Goal: Task Accomplishment & Management: Manage account settings

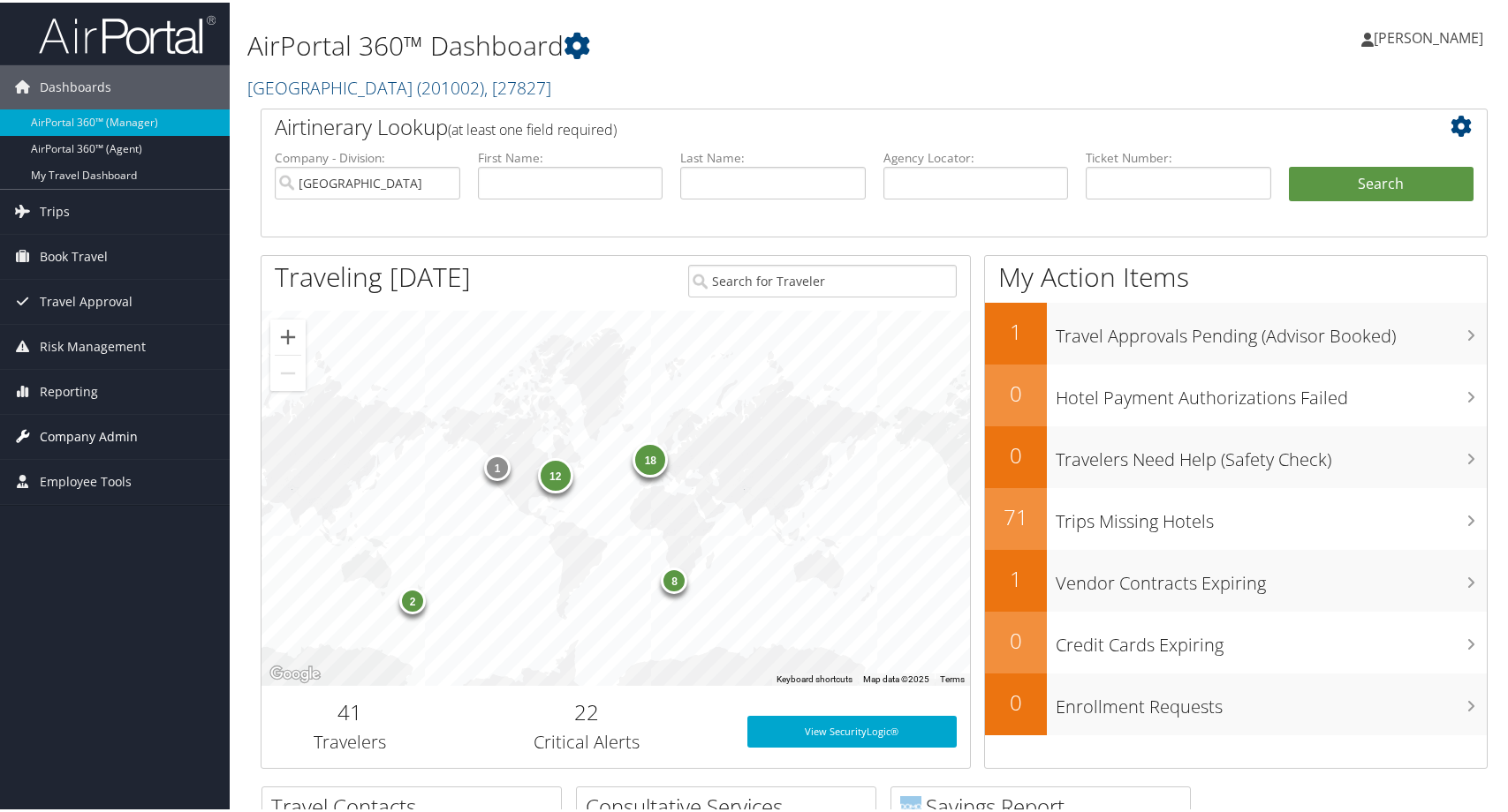
click at [97, 437] on span "Company Admin" at bounding box center [88, 435] width 98 height 44
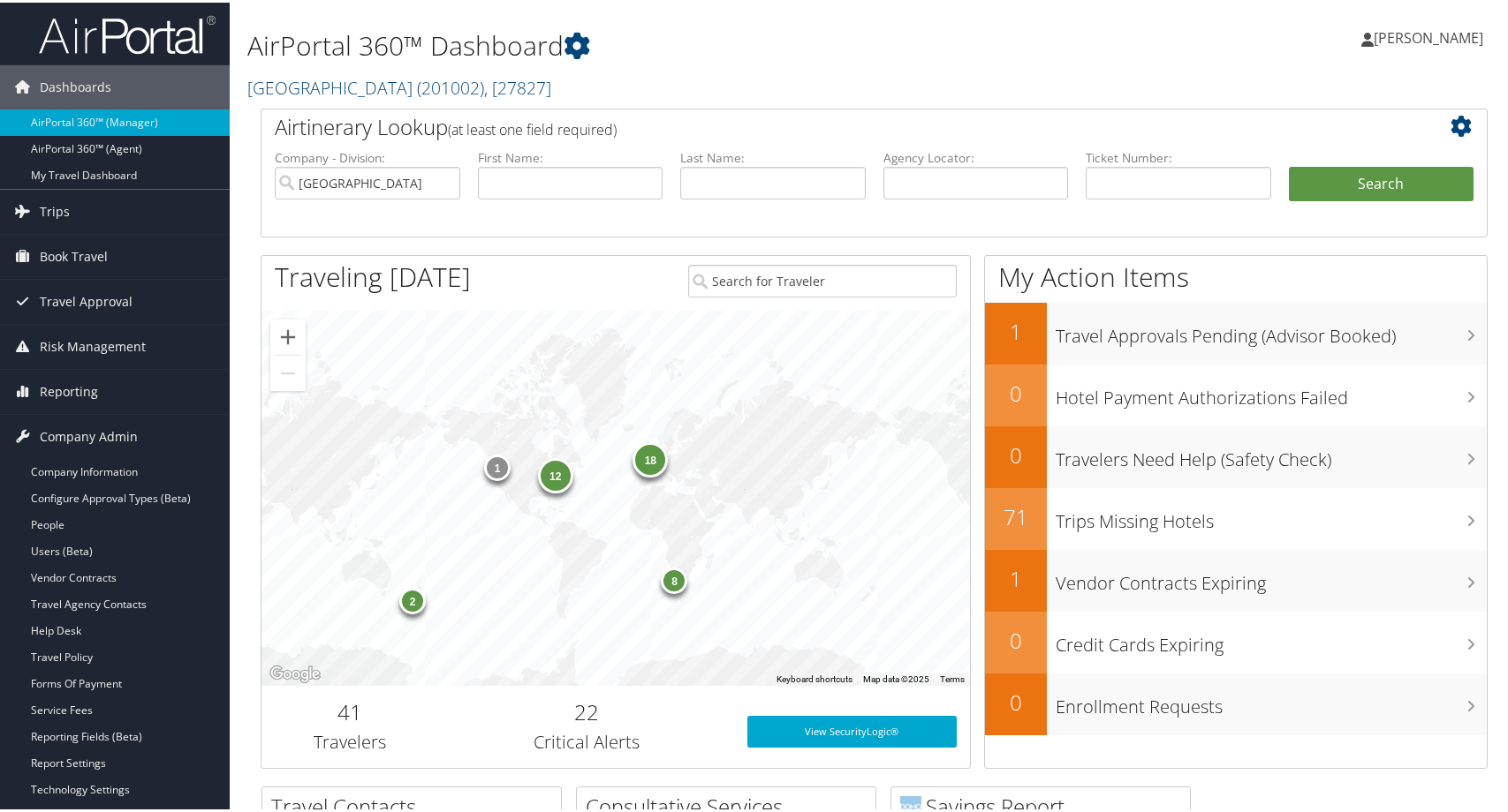
click at [85, 412] on li "Reporting Unused Tickets Savings Tracker Value Scorecard Virtual Pay Lookup Domo" at bounding box center [114, 389] width 229 height 45
click at [97, 391] on link "Reporting" at bounding box center [114, 389] width 229 height 44
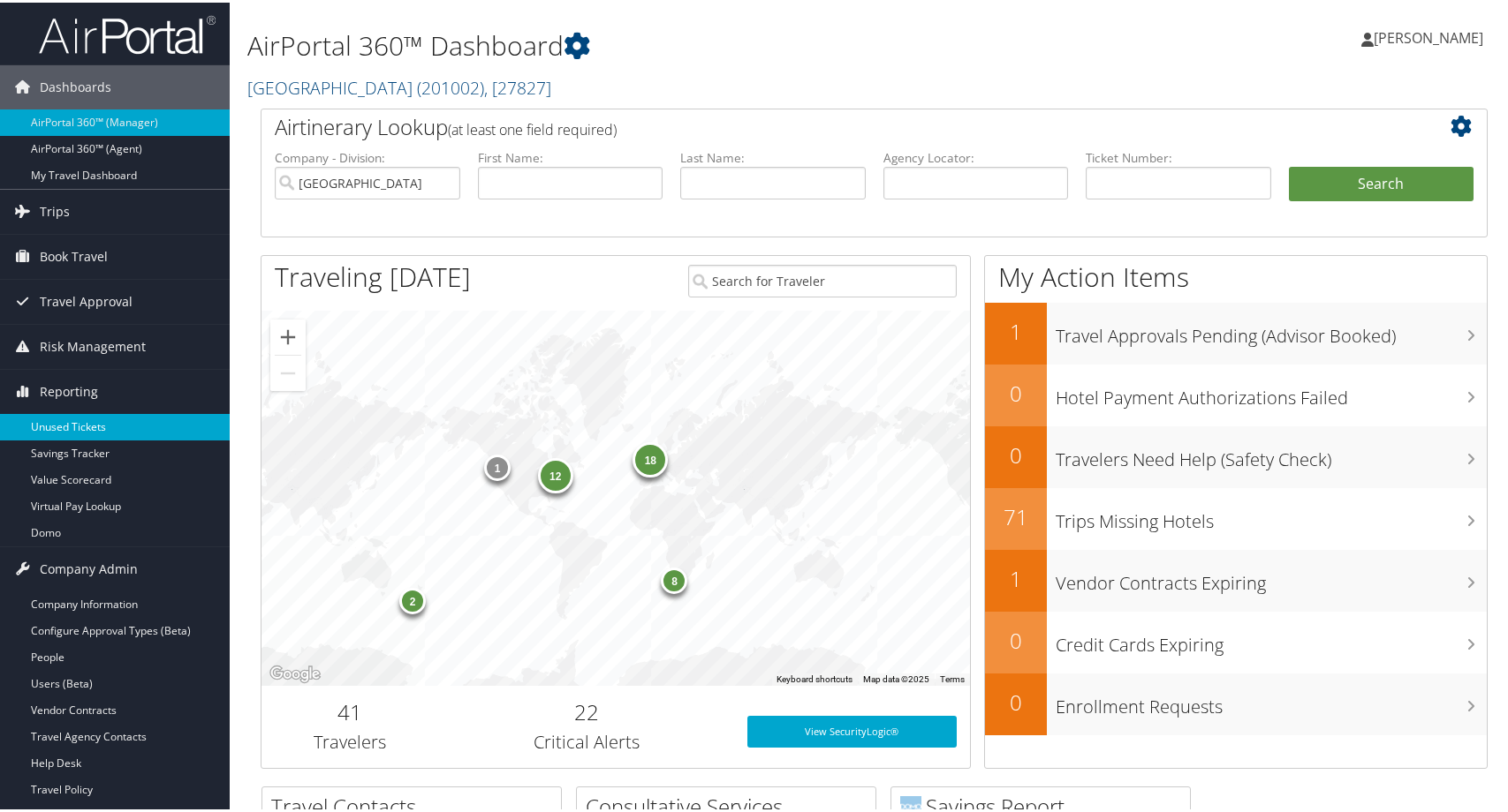
click at [87, 426] on link "Unused Tickets" at bounding box center [114, 424] width 229 height 27
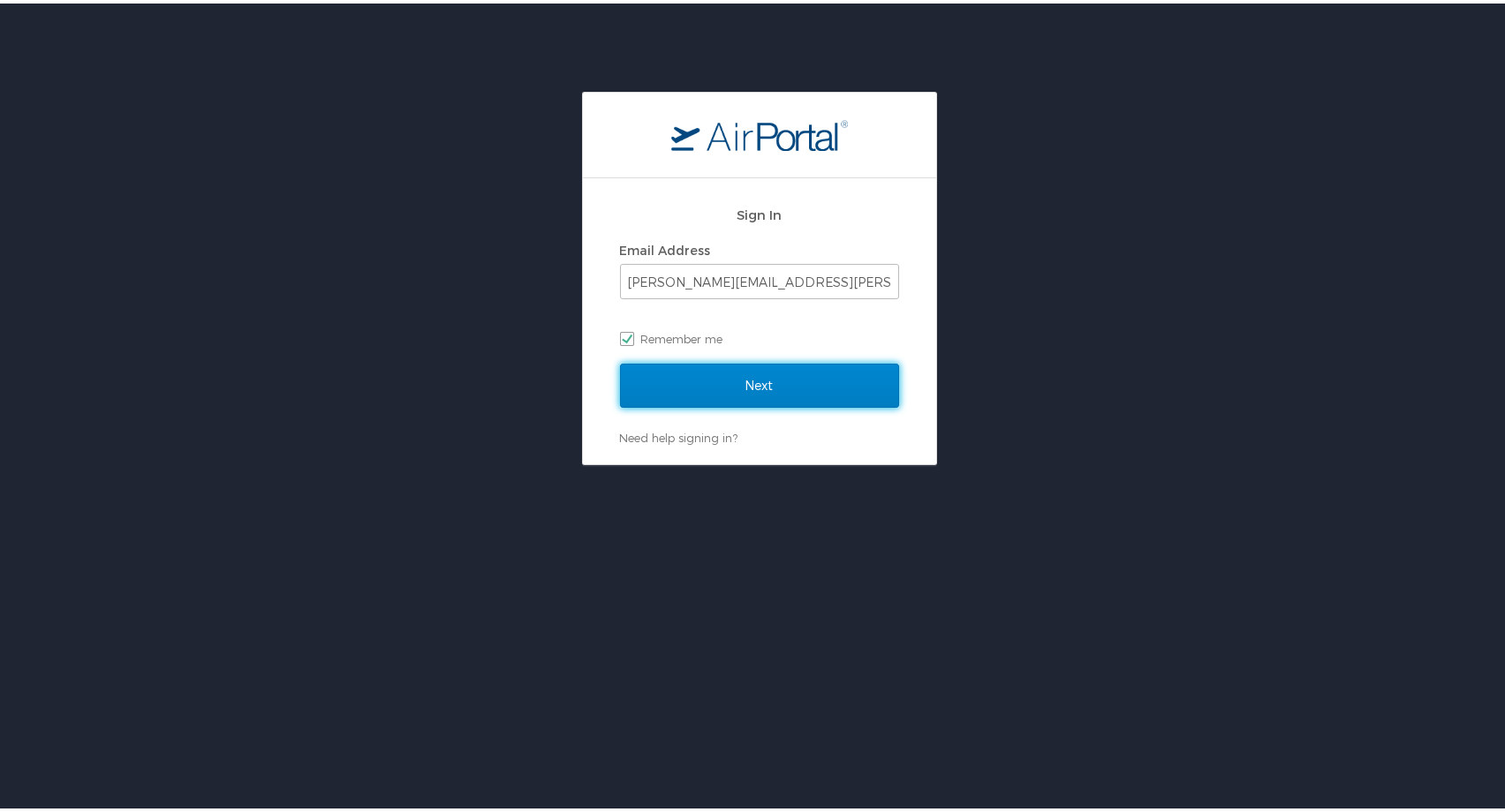
click at [729, 389] on input "Next" at bounding box center [759, 382] width 279 height 44
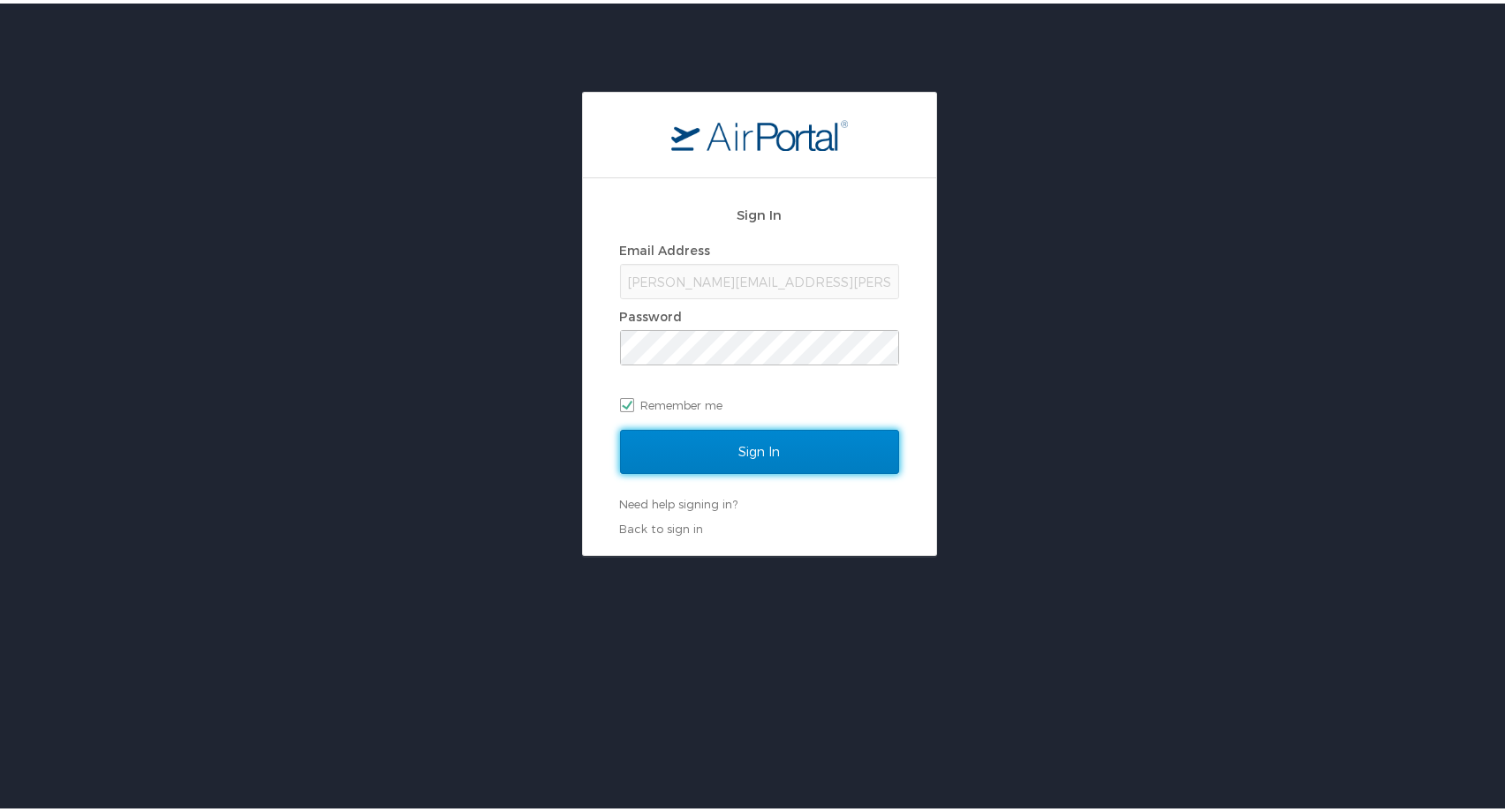
click at [740, 435] on input "Sign In" at bounding box center [759, 448] width 279 height 44
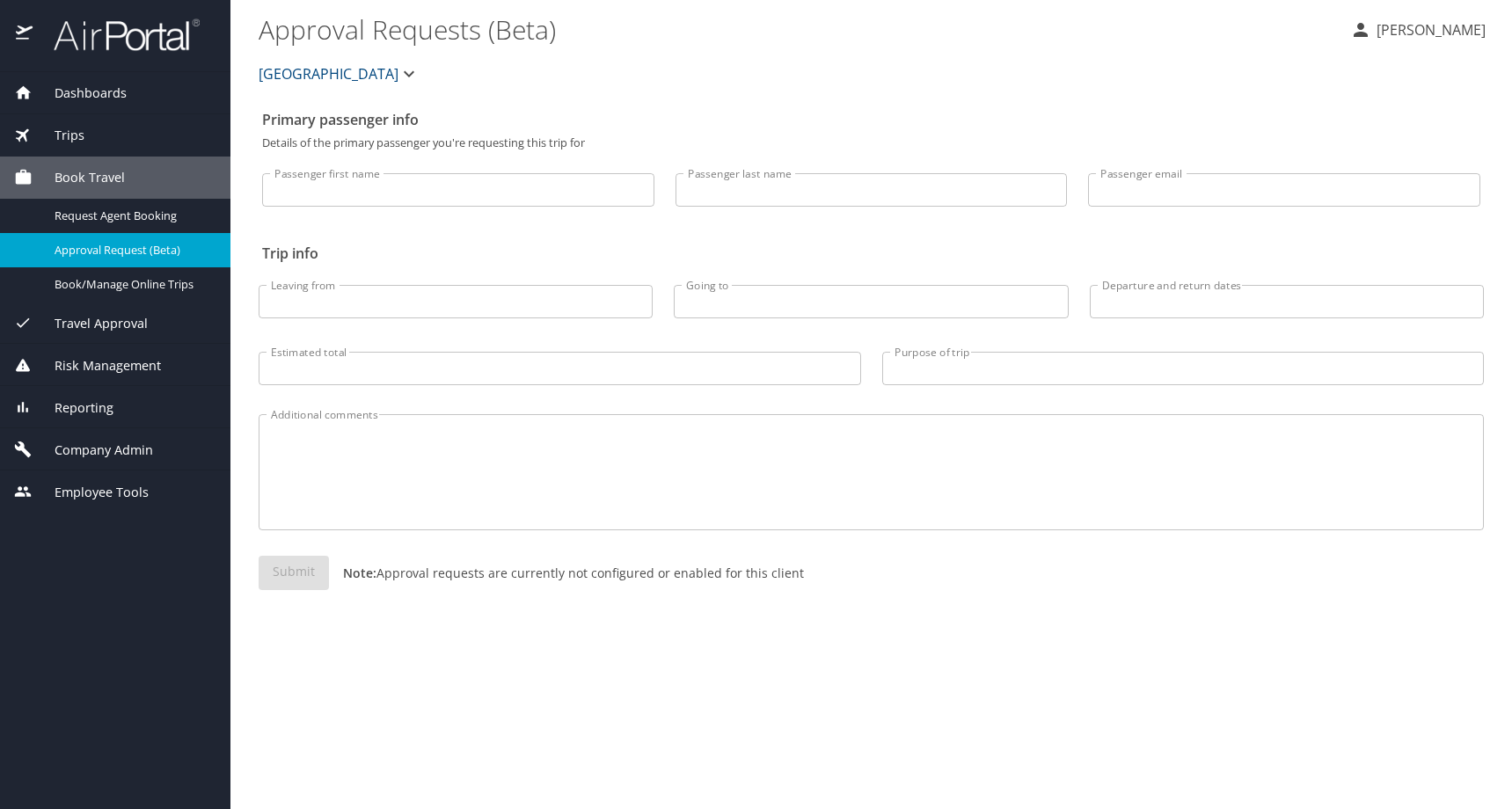
click at [114, 417] on span "Reporting" at bounding box center [72, 407] width 81 height 19
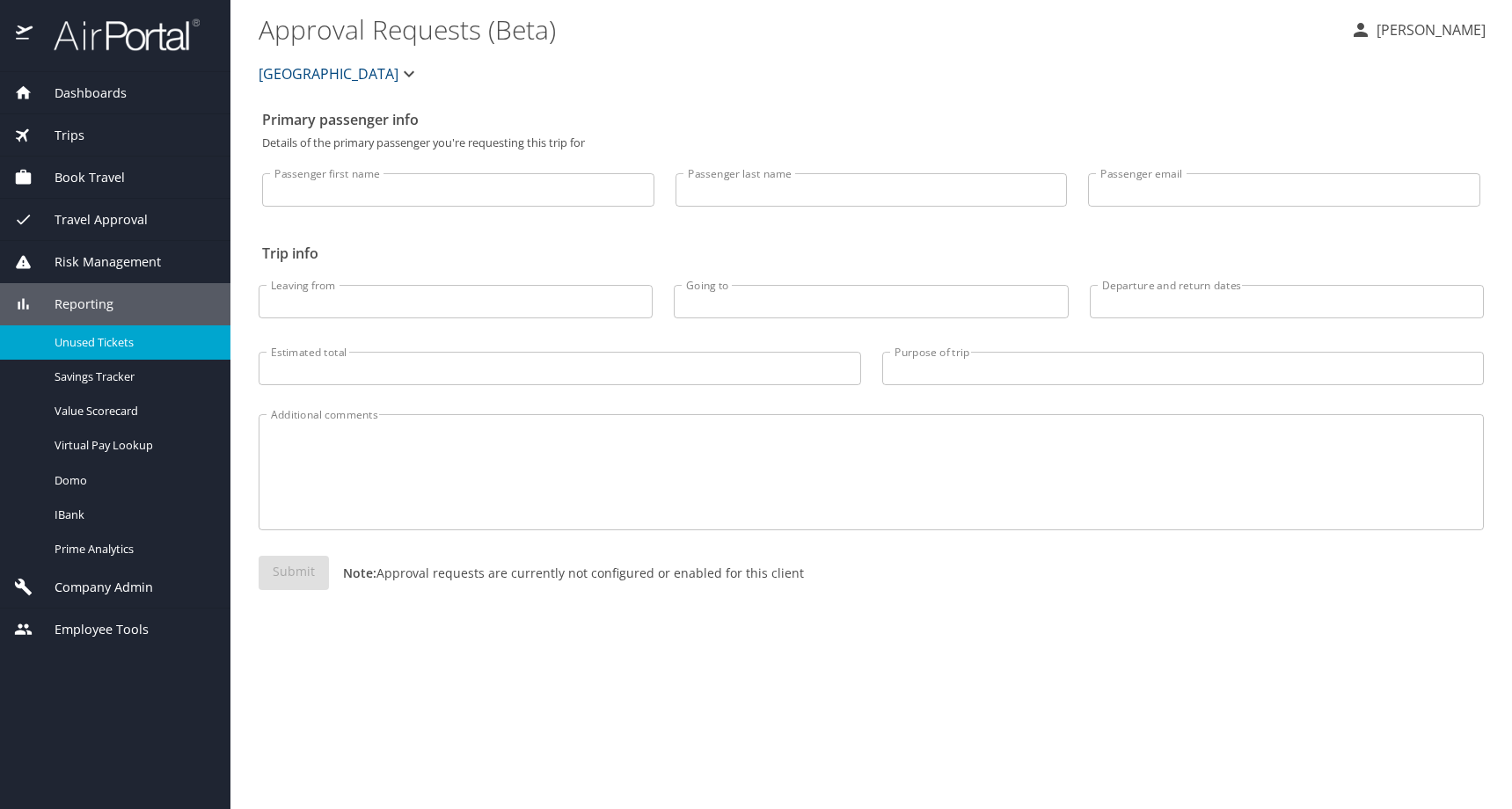
click at [99, 350] on span "Unused Tickets" at bounding box center [131, 342] width 155 height 17
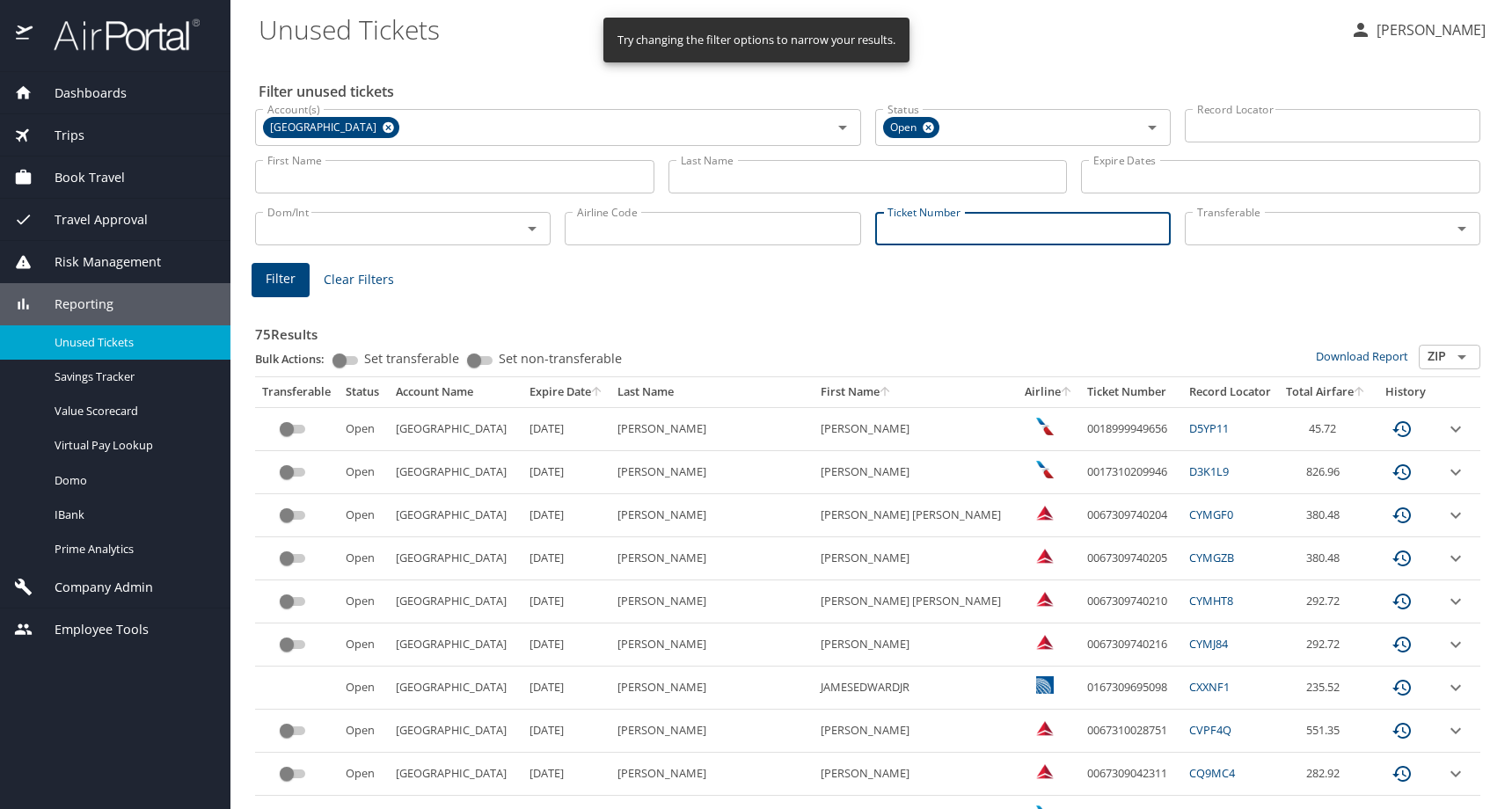
click at [939, 246] on input "Ticket Number" at bounding box center [1023, 228] width 295 height 33
paste input "0167145535786"
type input "0167145535786"
click at [309, 294] on button "Filter" at bounding box center [280, 277] width 58 height 34
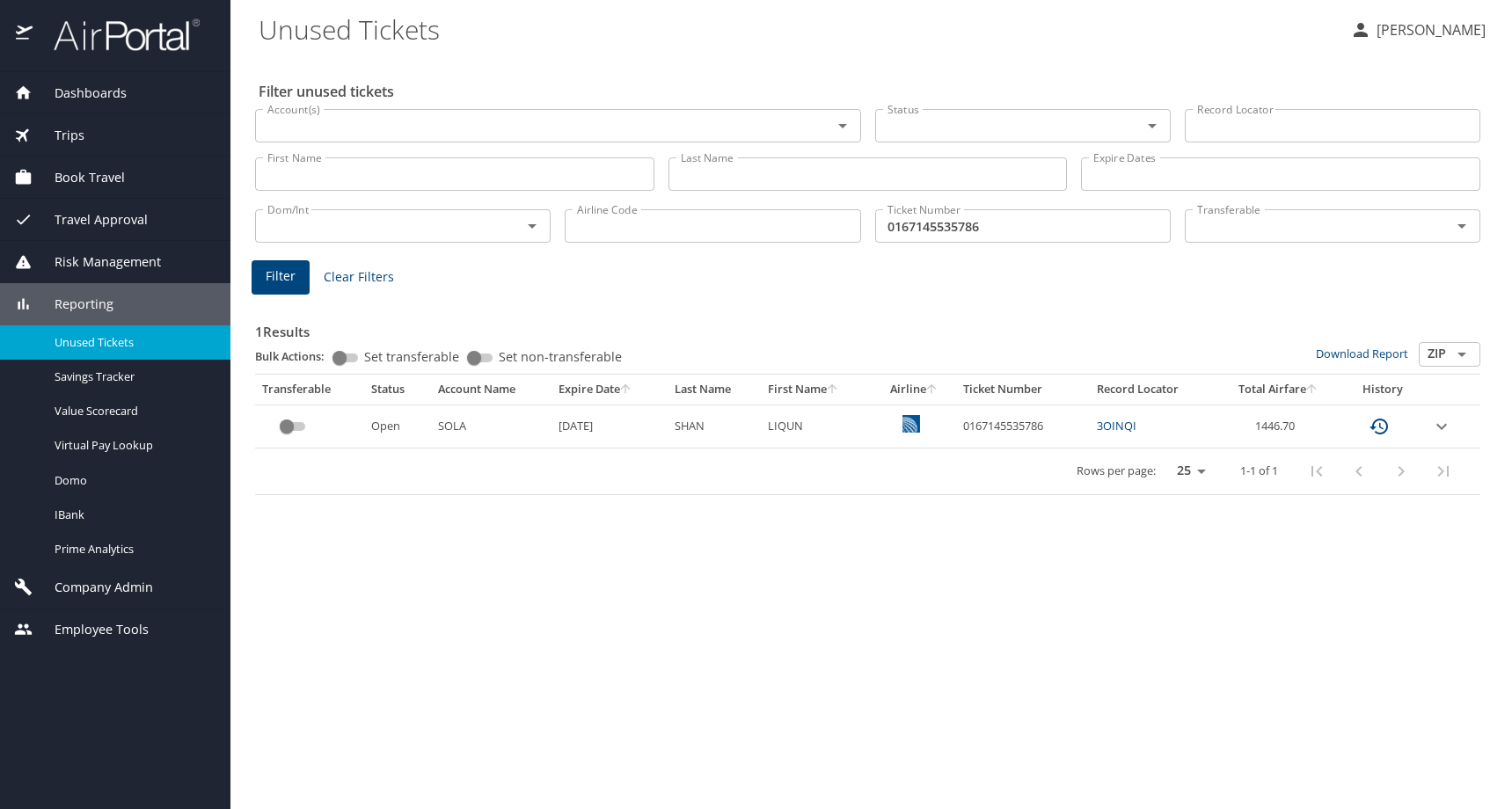
click at [1340, 448] on td "1446.70" at bounding box center [1278, 426] width 124 height 43
click at [1441, 438] on icon "expand row" at bounding box center [1441, 427] width 21 height 21
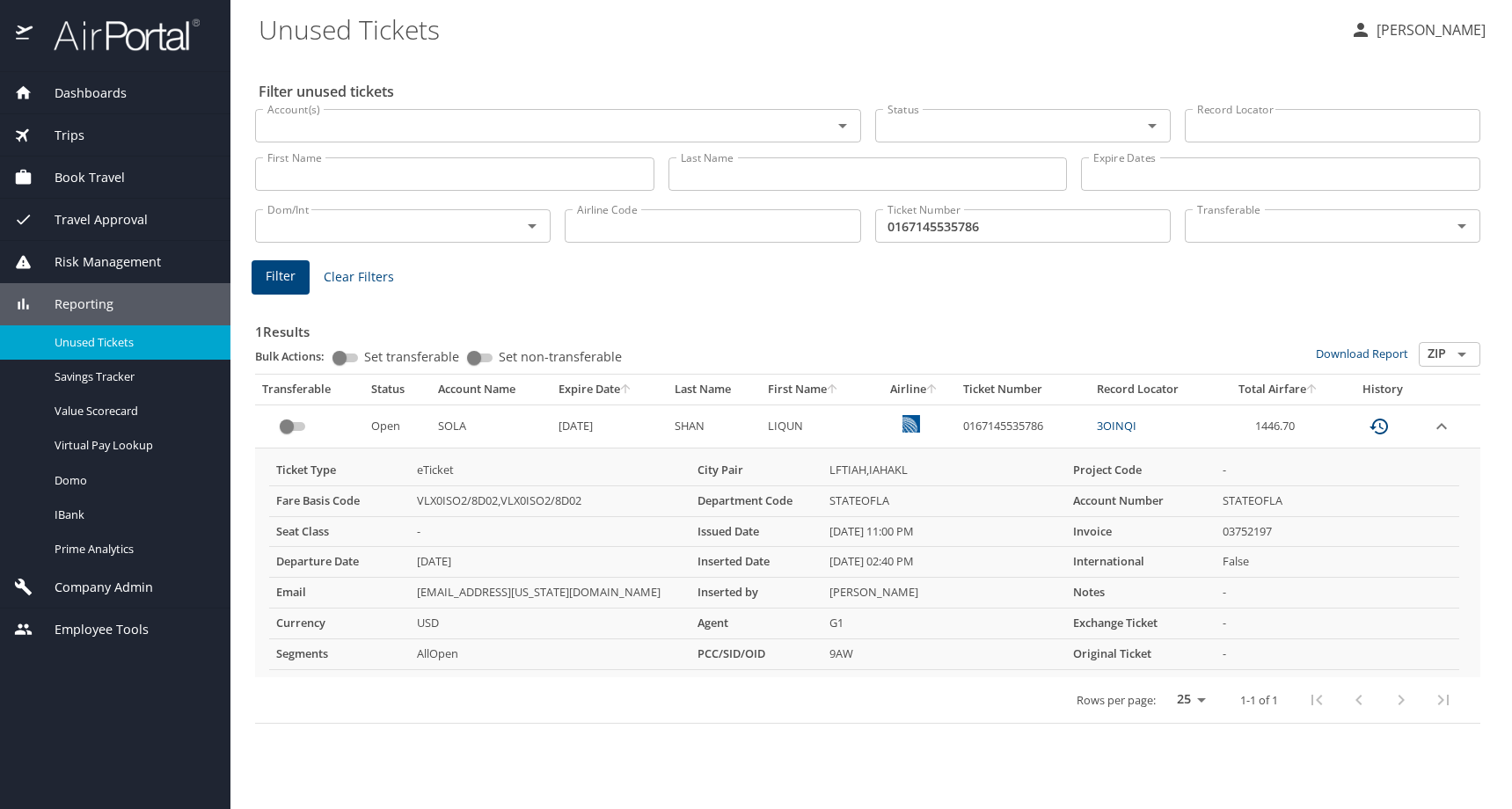
click at [703, 37] on Tickets "Unused Tickets" at bounding box center [797, 28] width 1078 height 54
click at [122, 597] on span "Company Admin" at bounding box center [92, 587] width 120 height 19
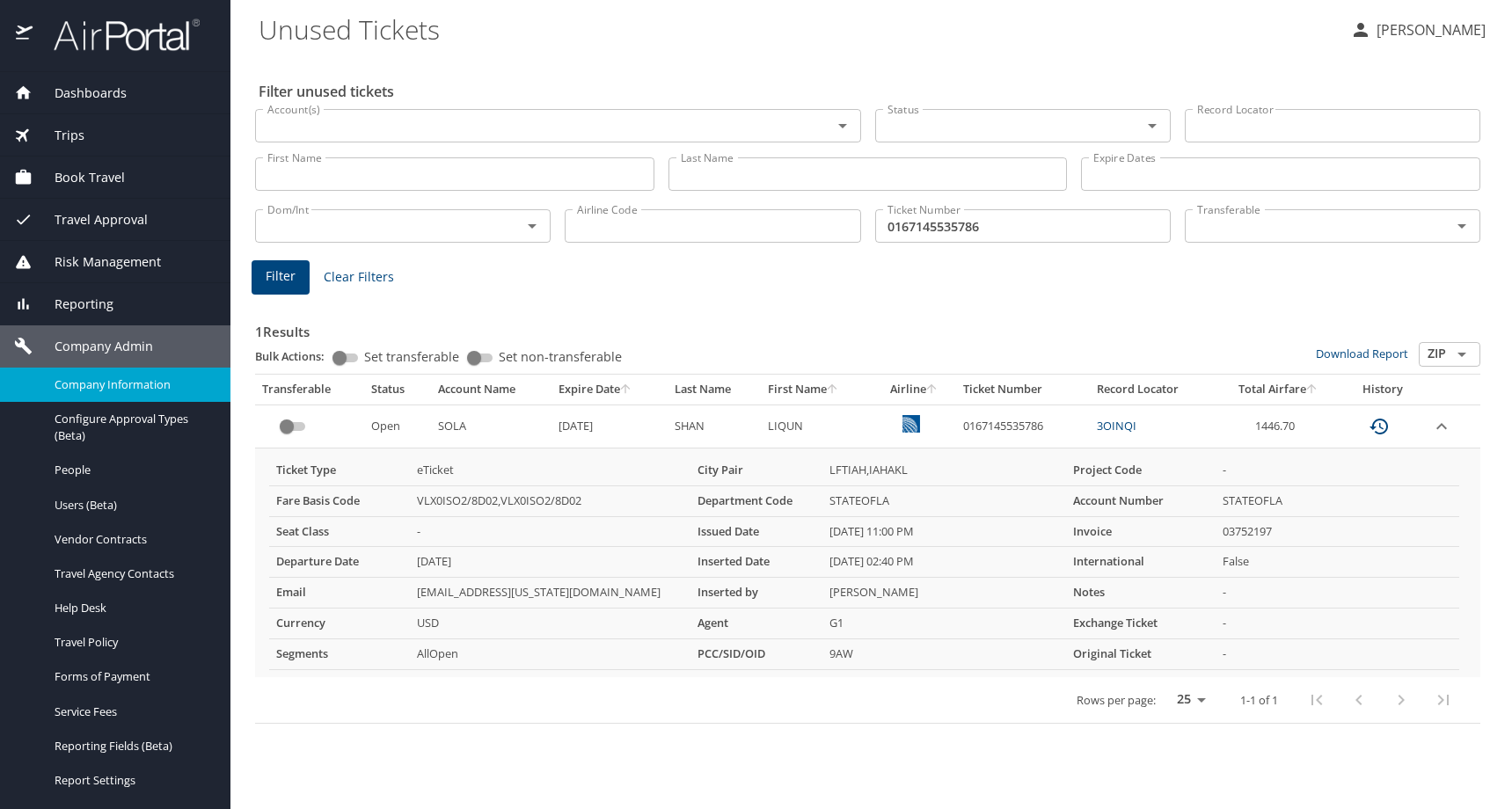
click at [113, 393] on span "Company Information" at bounding box center [131, 384] width 155 height 17
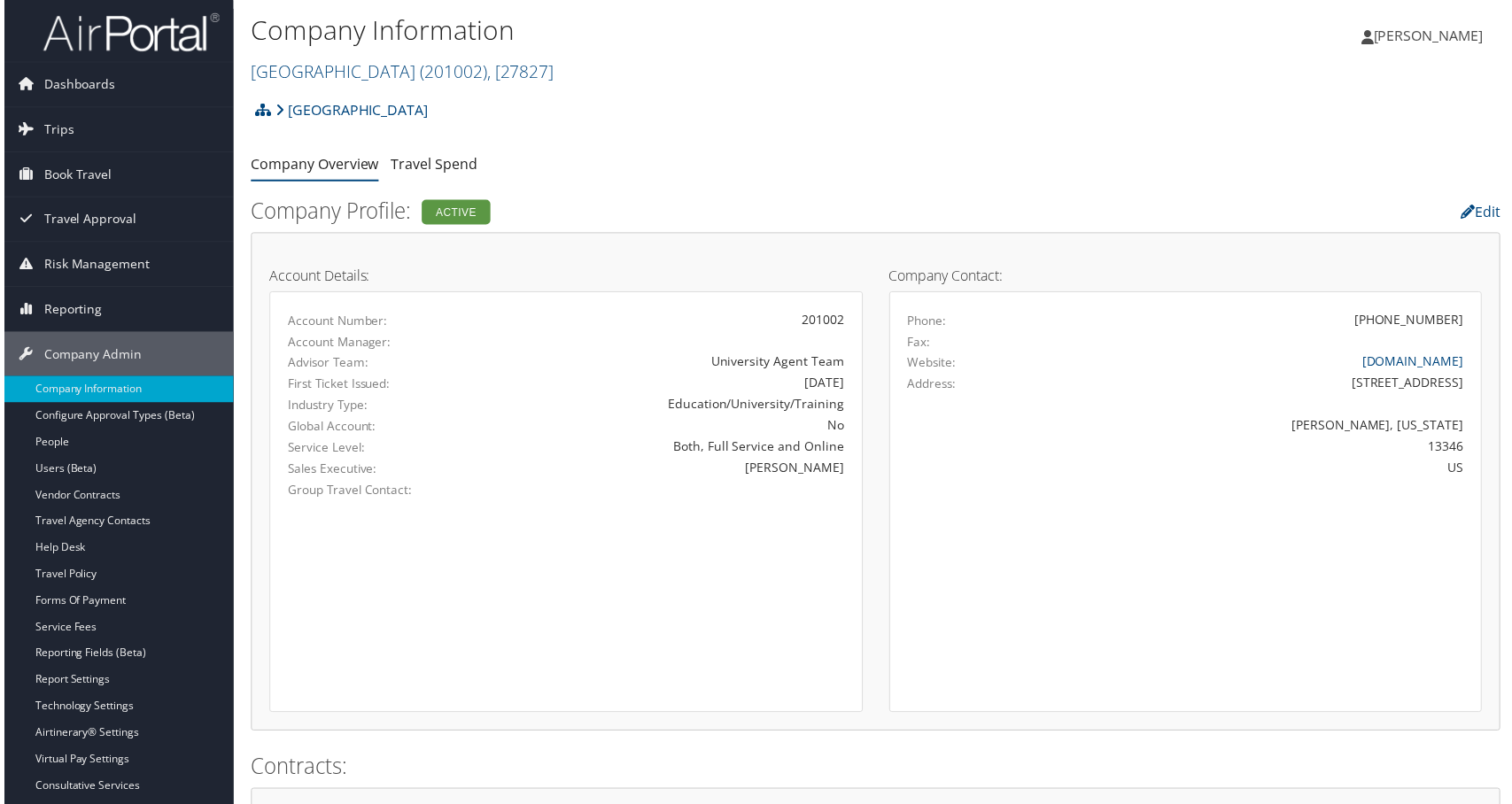
click at [498, 140] on div "Colgate University Account Structure [GEOGRAPHIC_DATA] (201002) ACTIVE Create C…" at bounding box center [876, 117] width 1257 height 48
click at [552, 84] on span ", [ 27827 ]" at bounding box center [518, 72] width 67 height 24
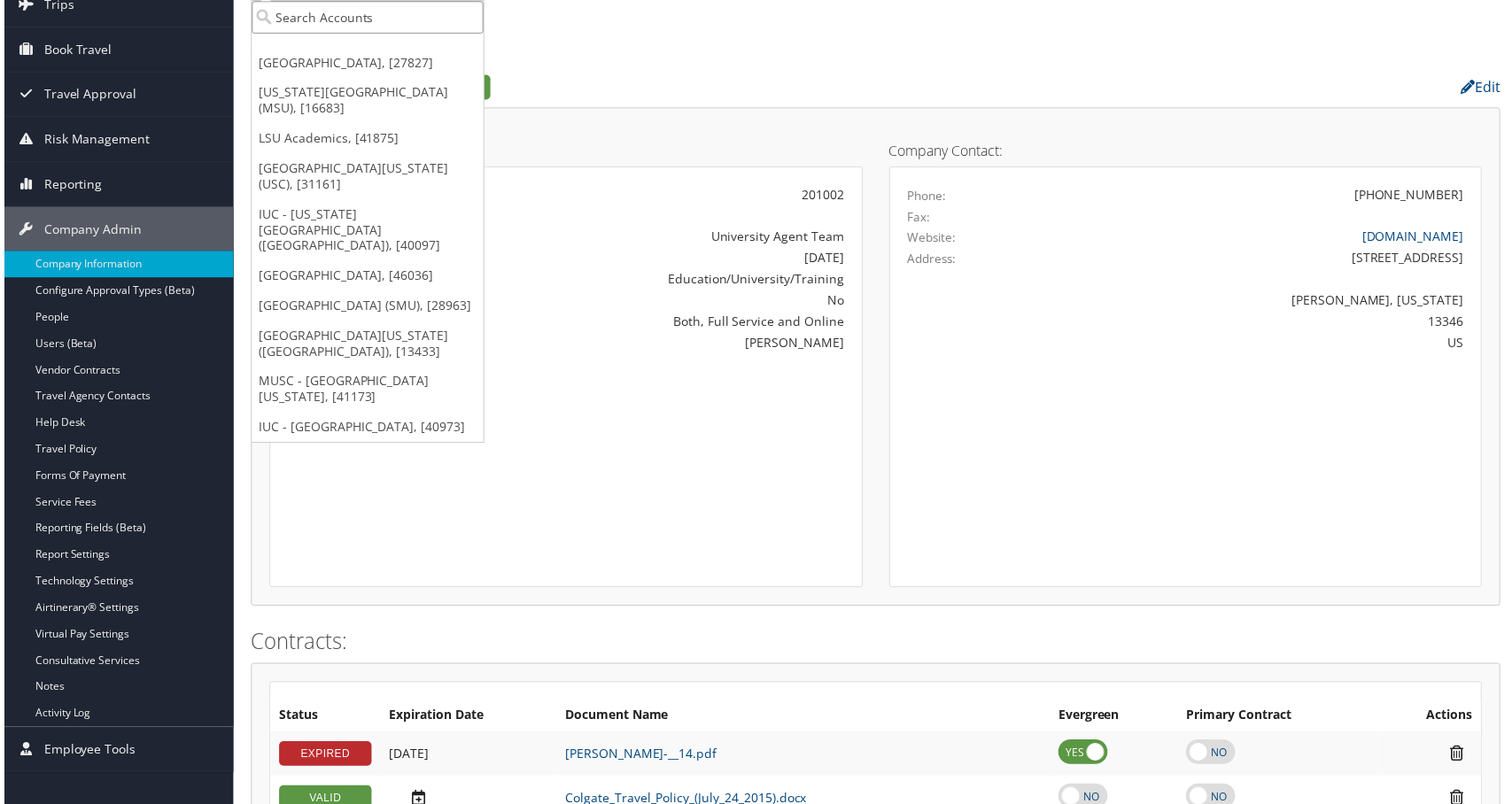
click at [410, 33] on input "search" at bounding box center [365, 17] width 233 height 32
type input "bio"
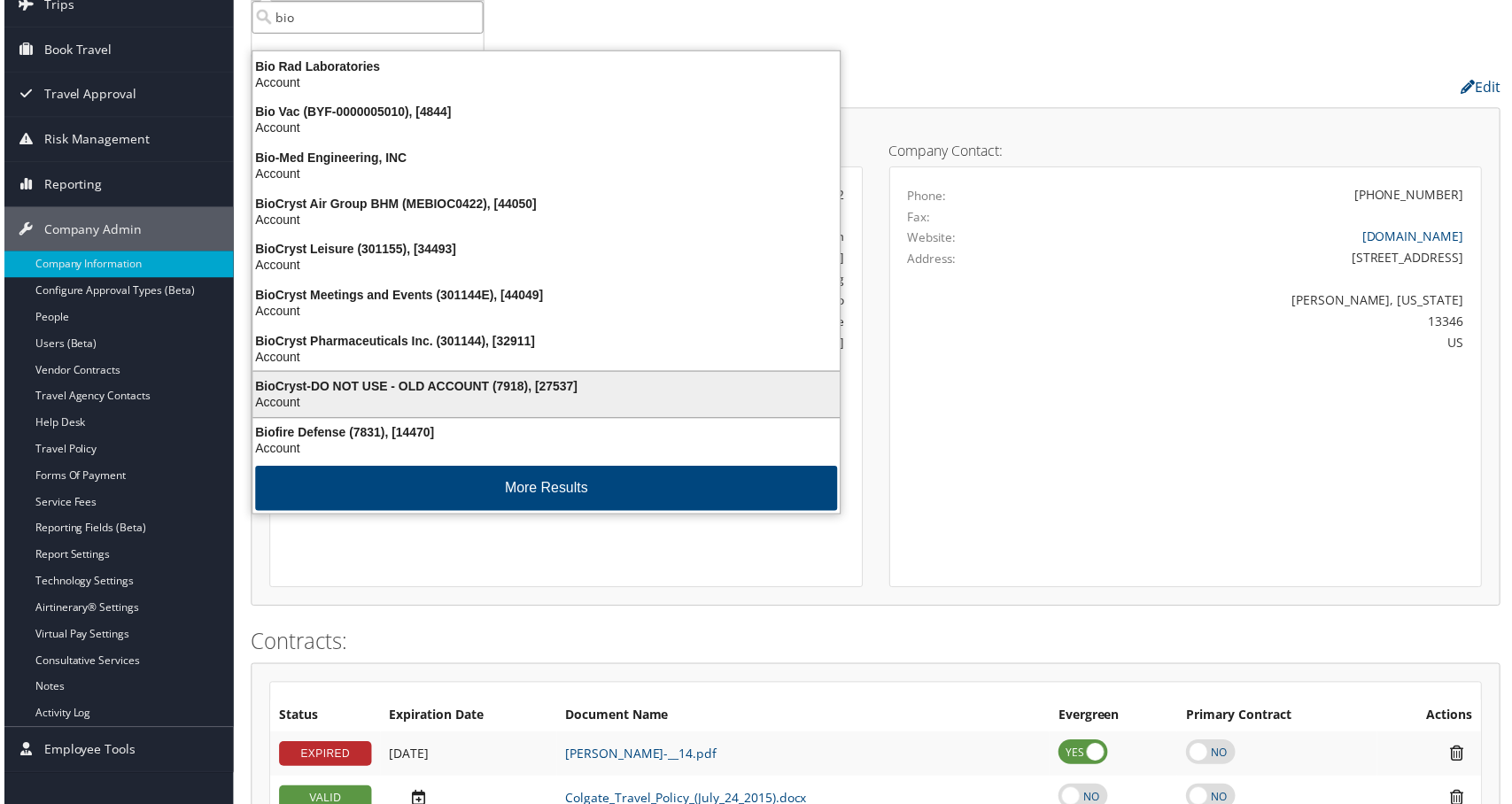
scroll to position [89, 0]
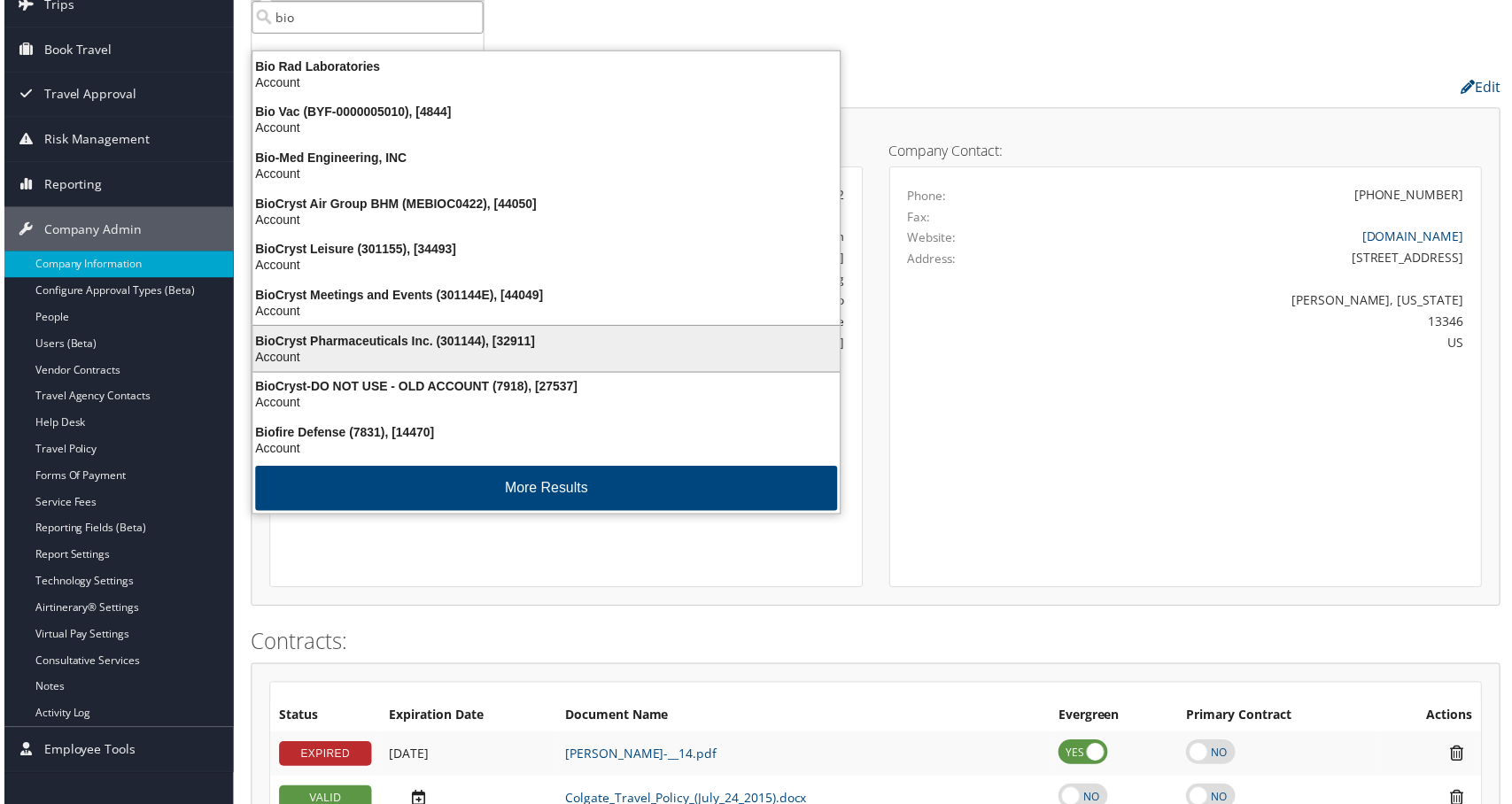
click at [357, 366] on div "Account" at bounding box center [545, 358] width 612 height 16
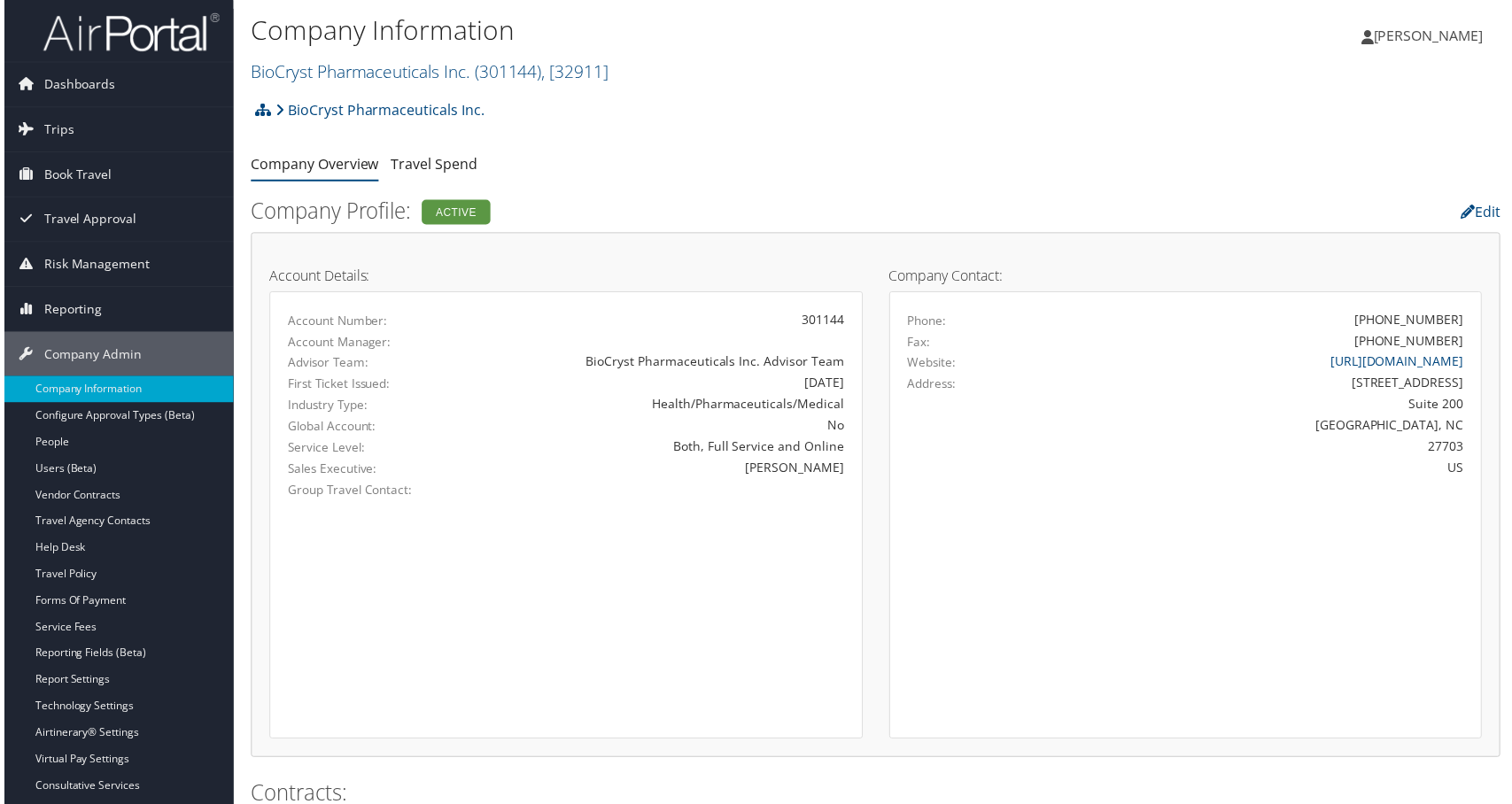
scroll to position [354, 0]
